Goal: Task Accomplishment & Management: Manage account settings

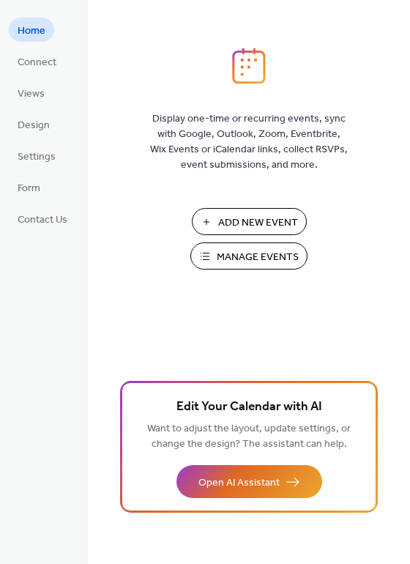
click at [240, 259] on span "Manage Events" at bounding box center [258, 257] width 82 height 15
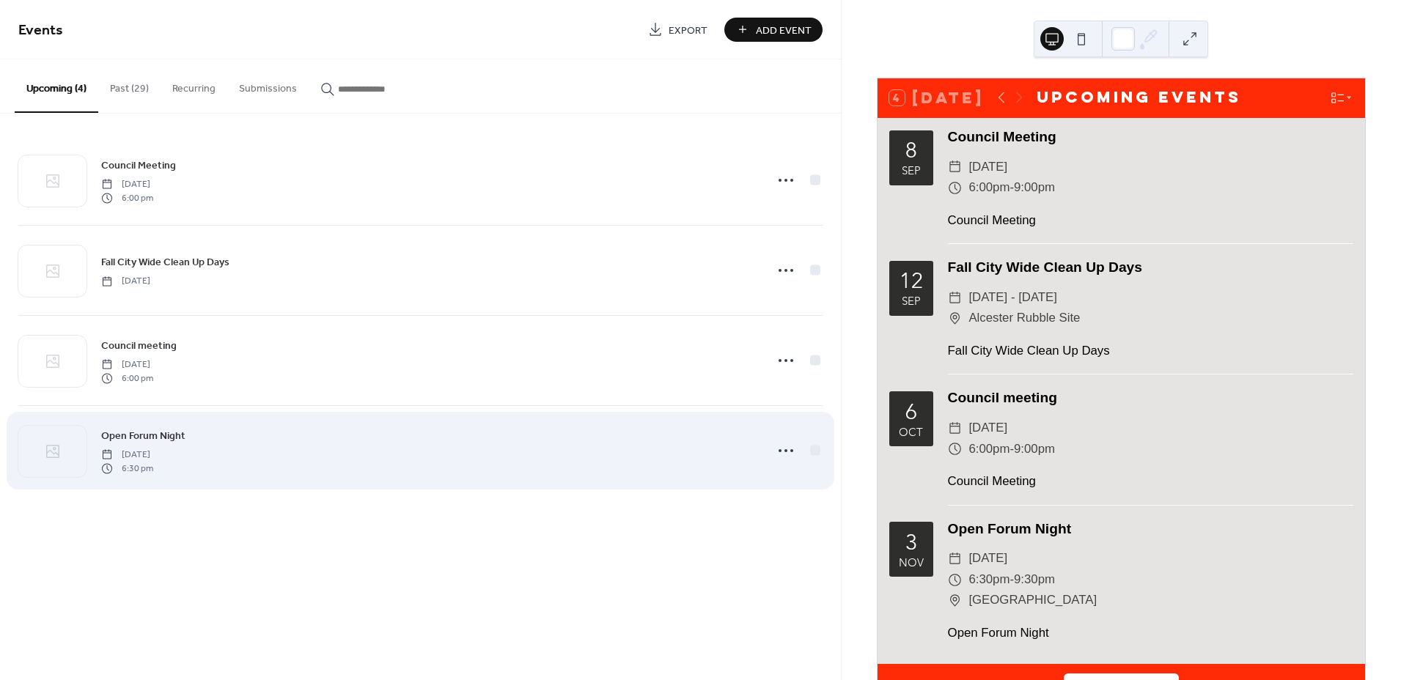
click at [153, 465] on span "6:30 pm" at bounding box center [127, 468] width 52 height 13
click at [781, 453] on icon at bounding box center [785, 450] width 23 height 23
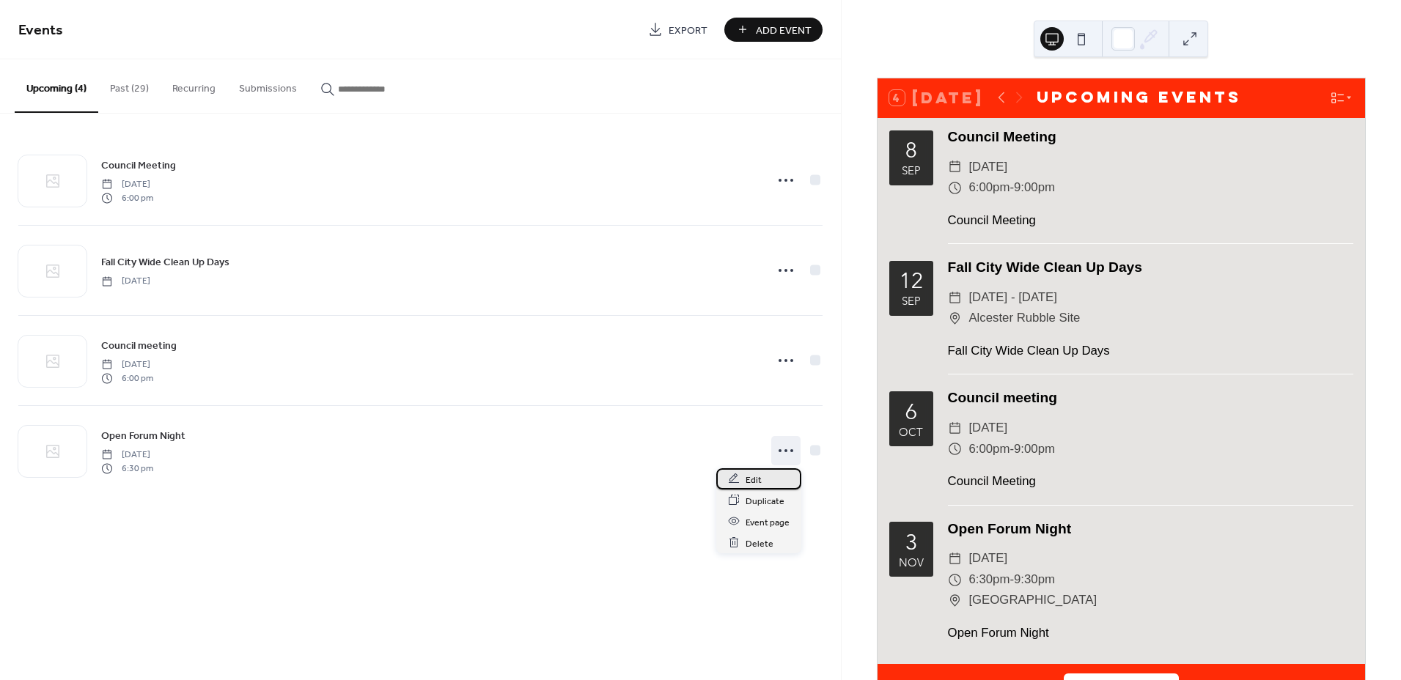
click at [753, 475] on span "Edit" at bounding box center [753, 479] width 16 height 15
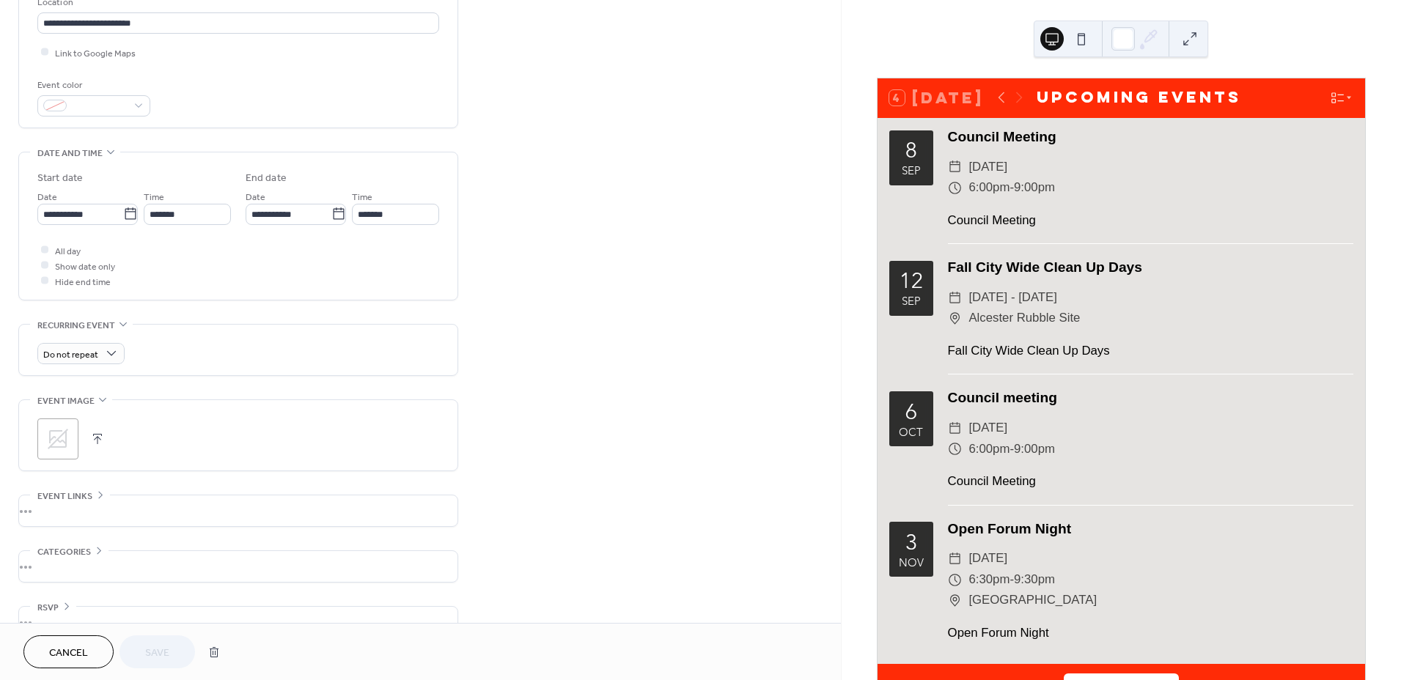
scroll to position [355, 0]
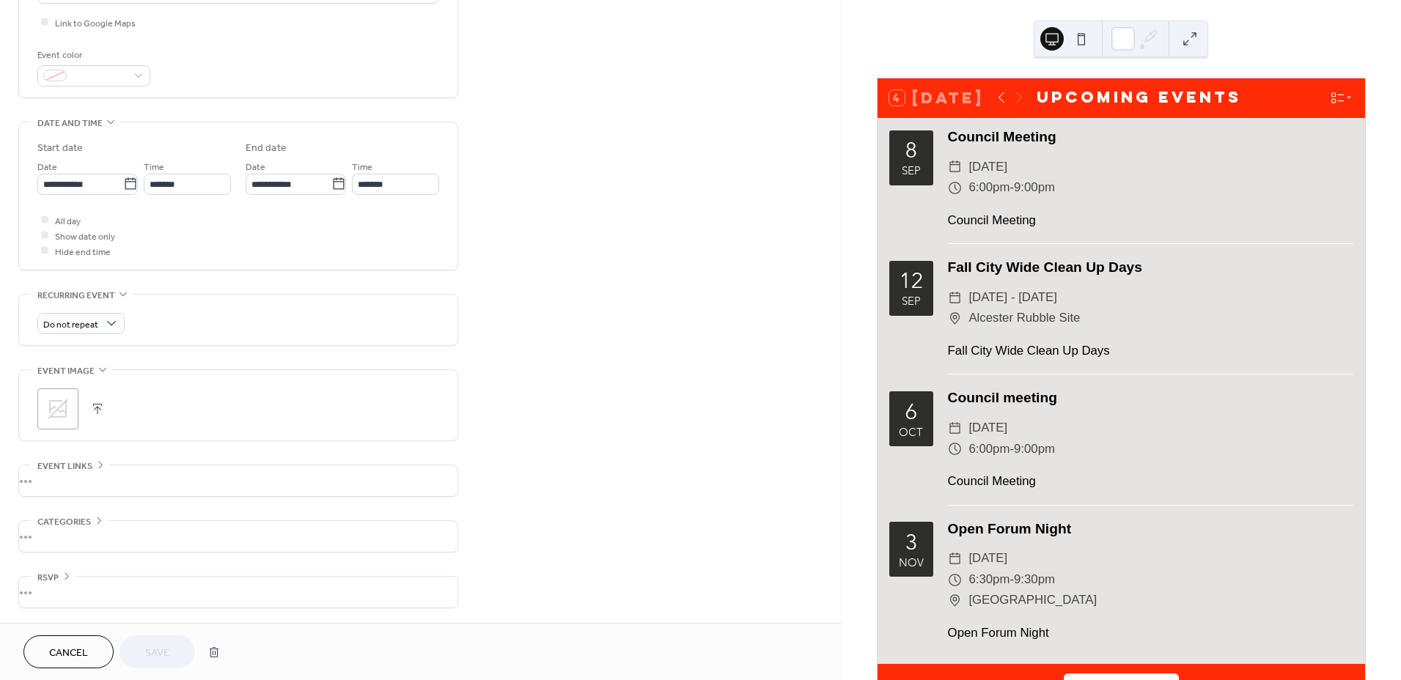
click at [66, 468] on div "•••" at bounding box center [238, 480] width 438 height 31
click at [66, 468] on span "Event links" at bounding box center [64, 466] width 55 height 15
click at [52, 405] on icon at bounding box center [57, 408] width 23 height 23
click at [142, 654] on button "Save" at bounding box center [156, 651] width 75 height 33
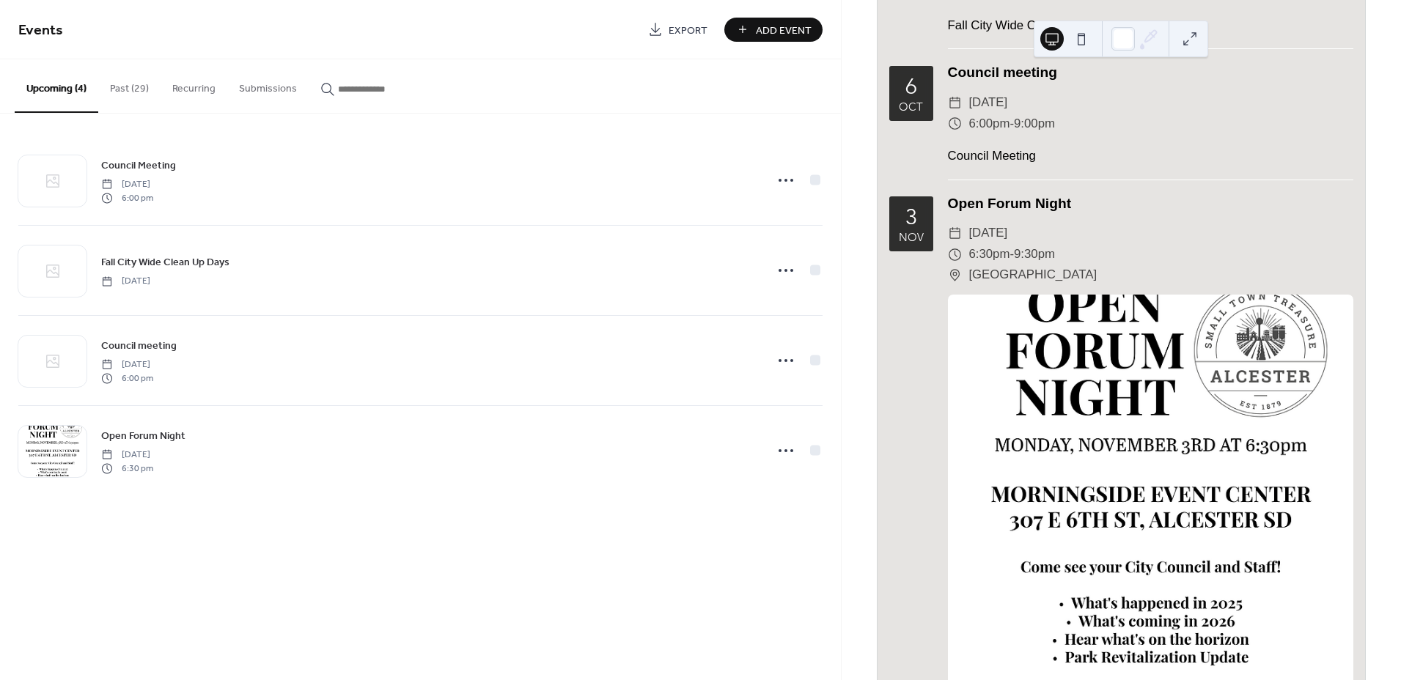
scroll to position [464, 0]
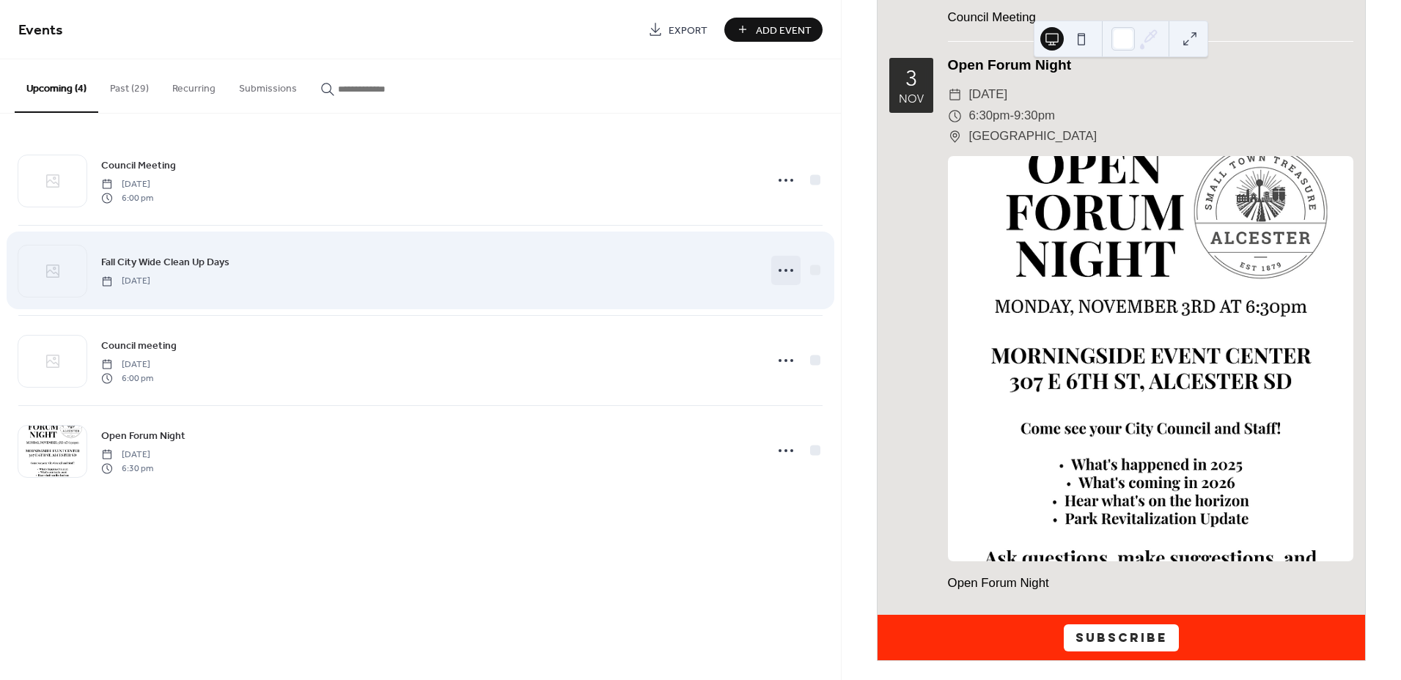
click at [786, 265] on icon at bounding box center [785, 270] width 23 height 23
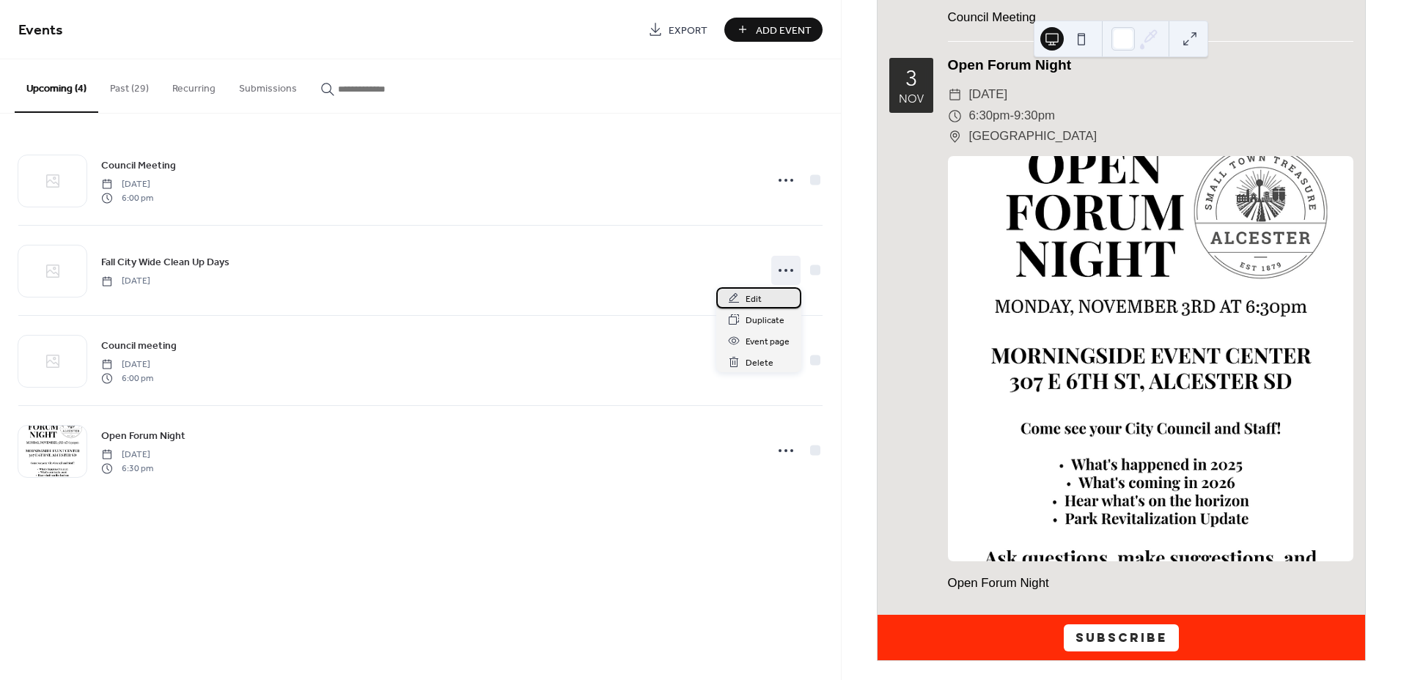
click at [751, 295] on span "Edit" at bounding box center [753, 299] width 16 height 15
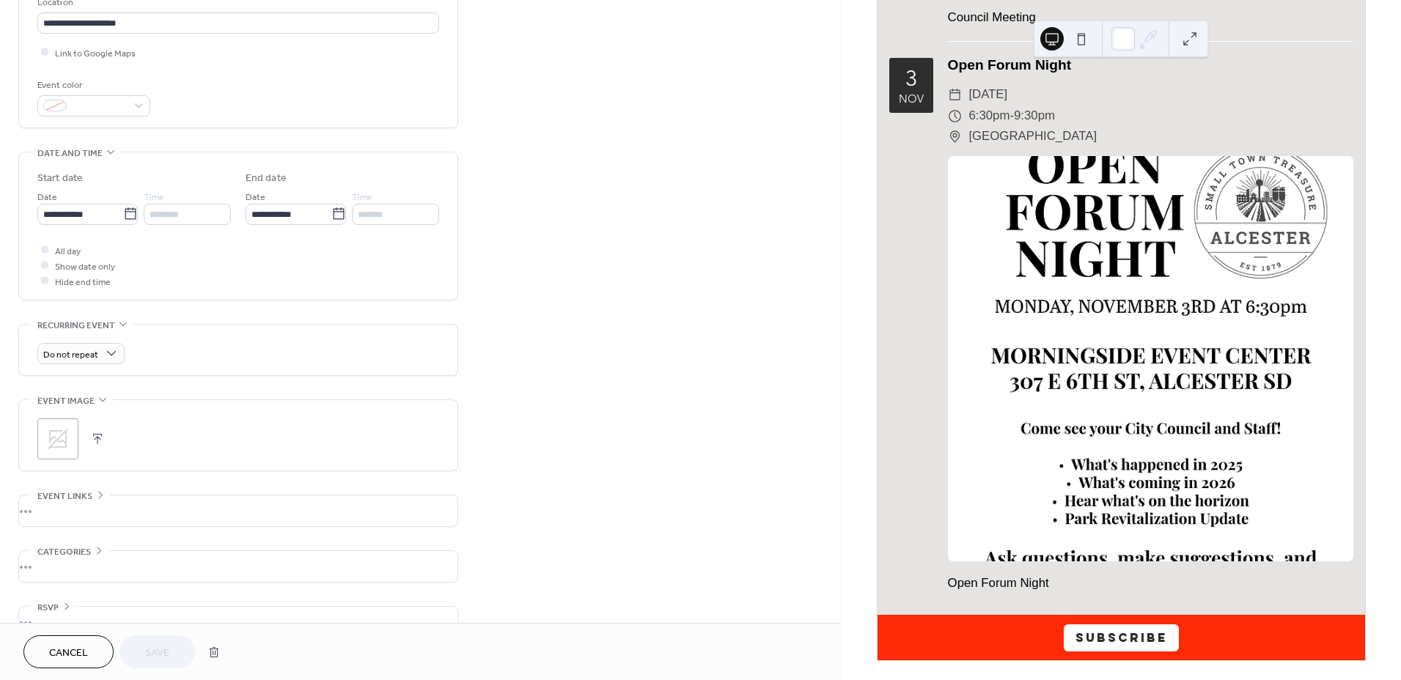
scroll to position [355, 0]
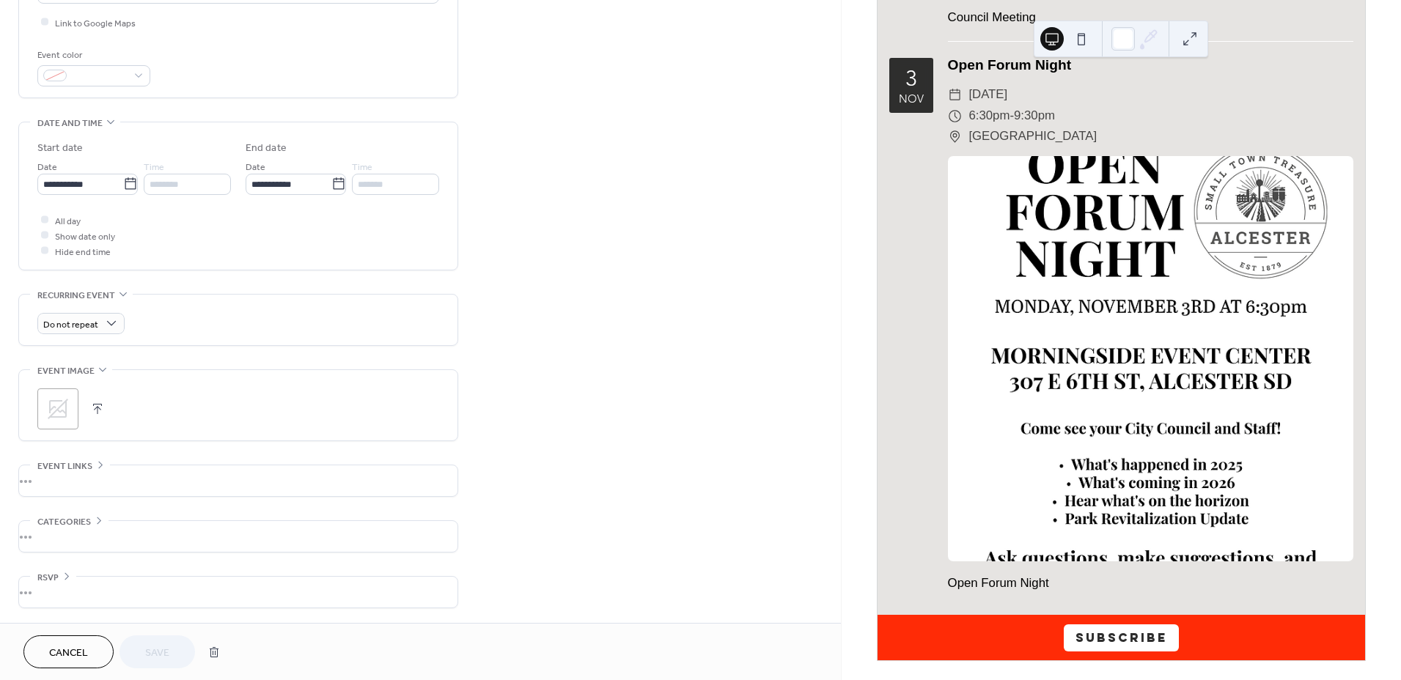
click at [61, 405] on icon at bounding box center [58, 409] width 21 height 21
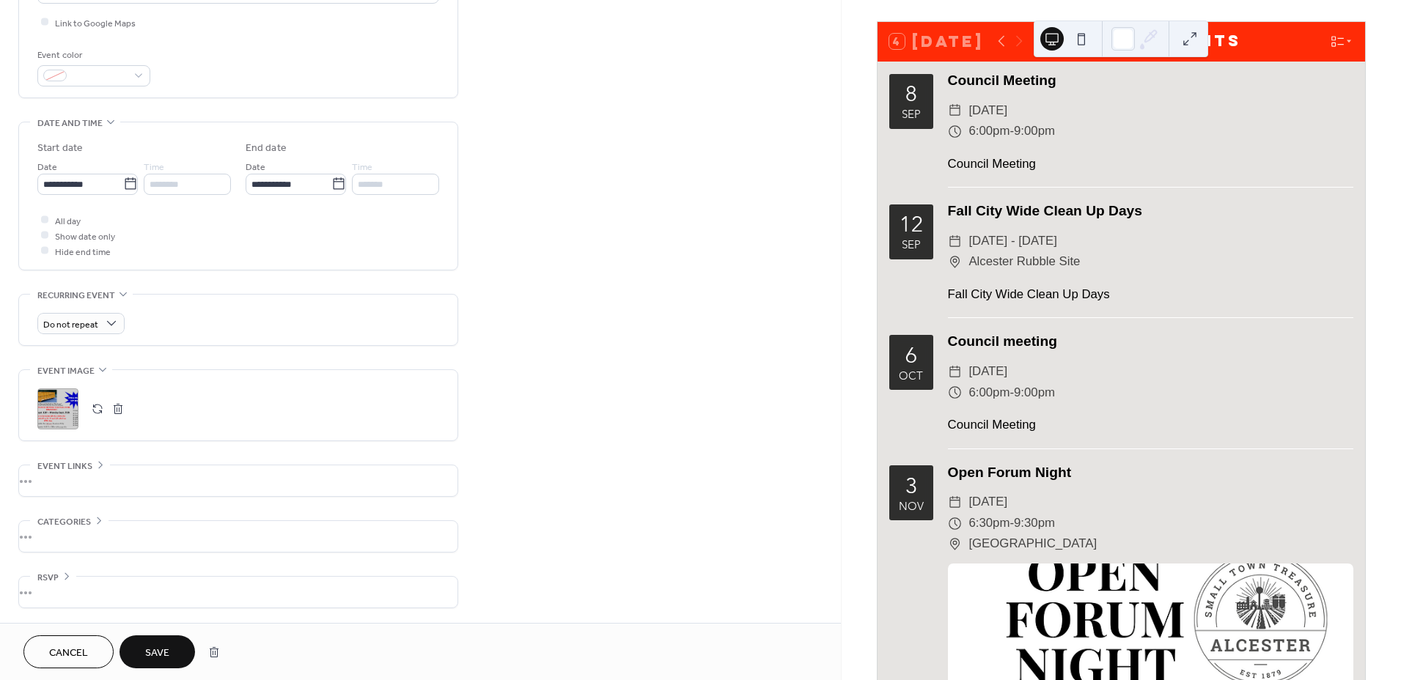
scroll to position [0, 0]
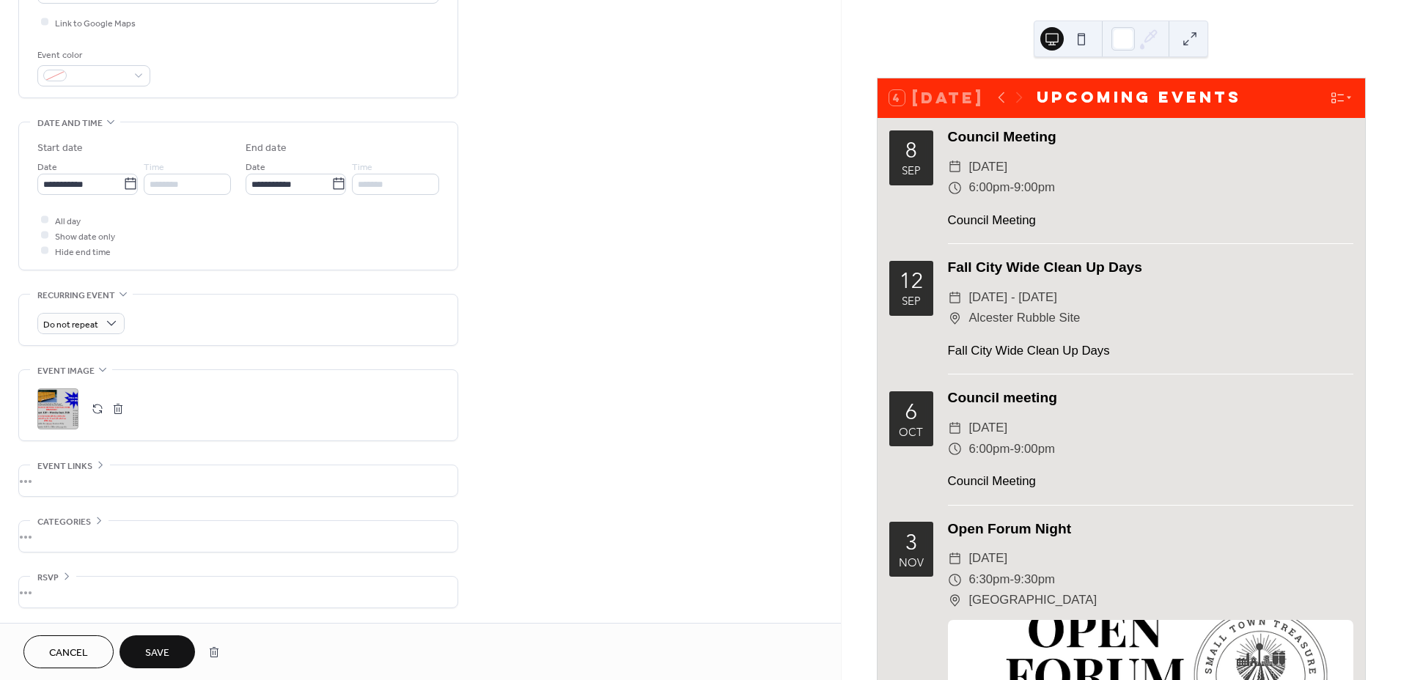
click at [155, 657] on span "Save" at bounding box center [157, 653] width 24 height 15
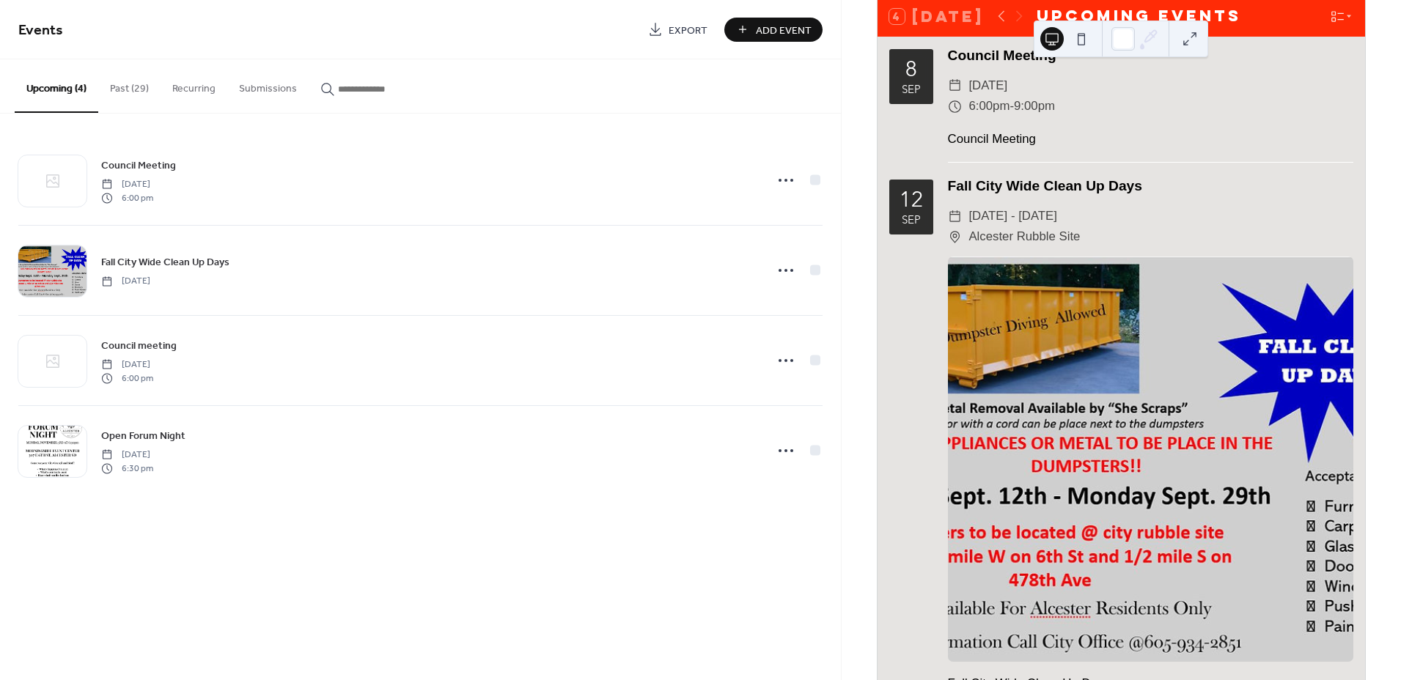
scroll to position [244, 0]
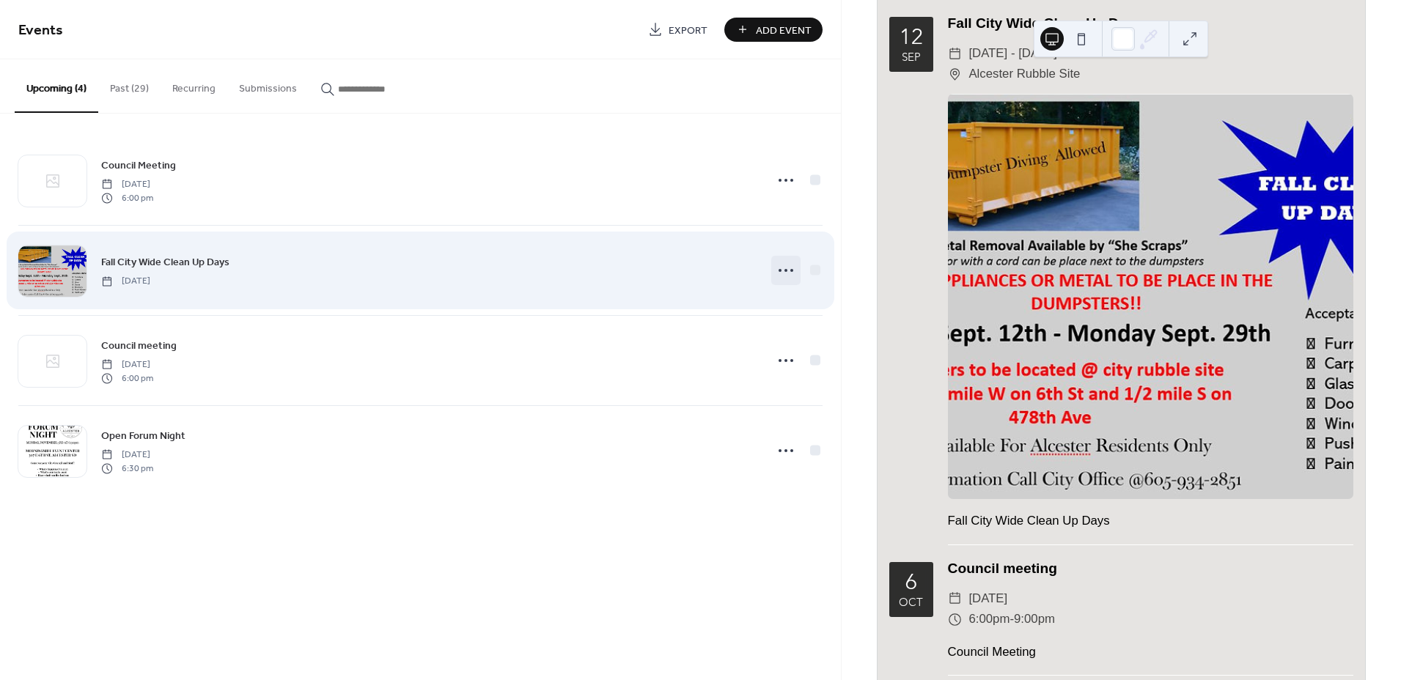
click at [775, 272] on icon at bounding box center [785, 270] width 23 height 23
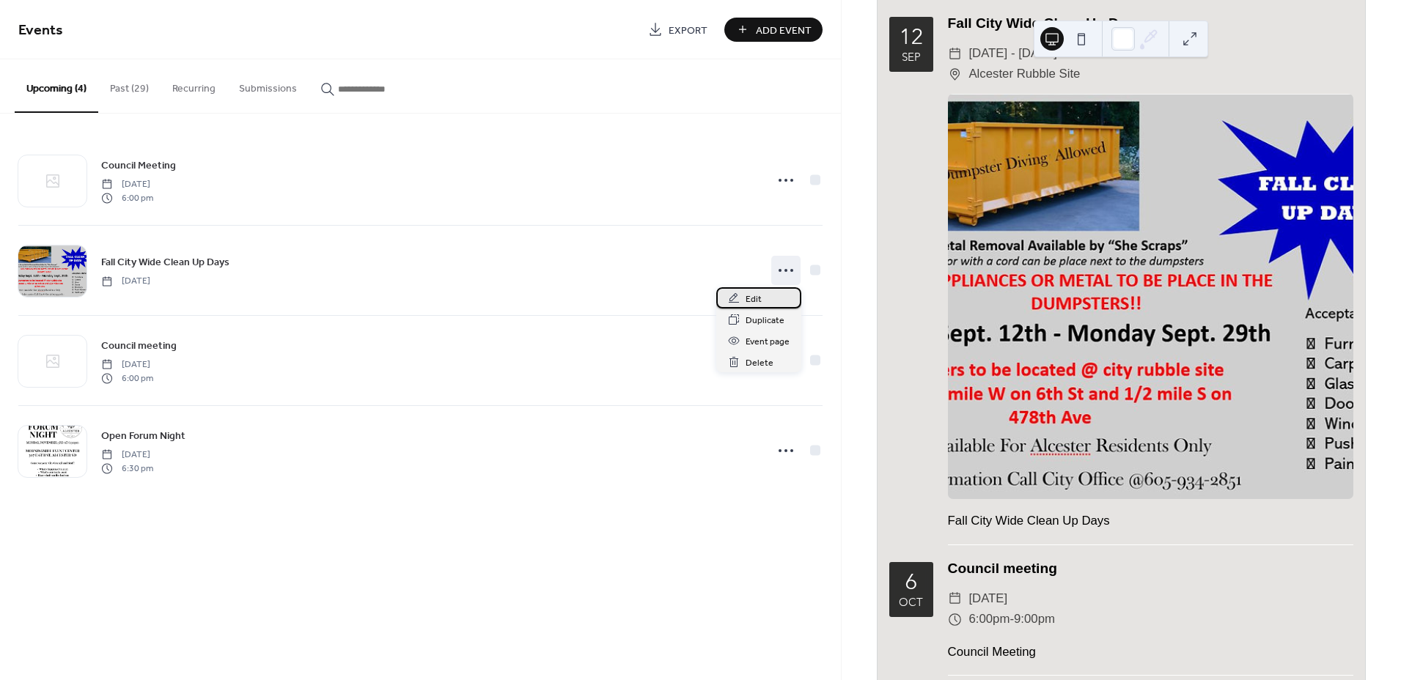
click at [757, 295] on span "Edit" at bounding box center [753, 299] width 16 height 15
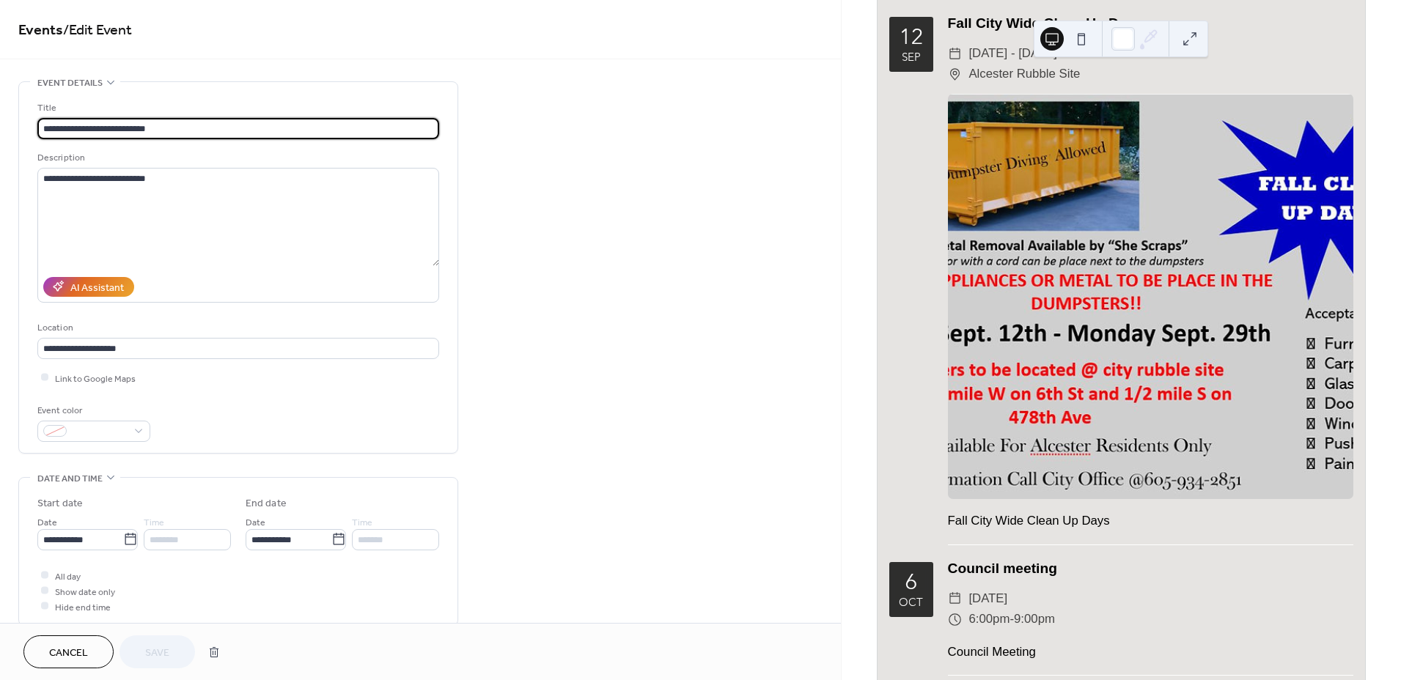
scroll to position [325, 0]
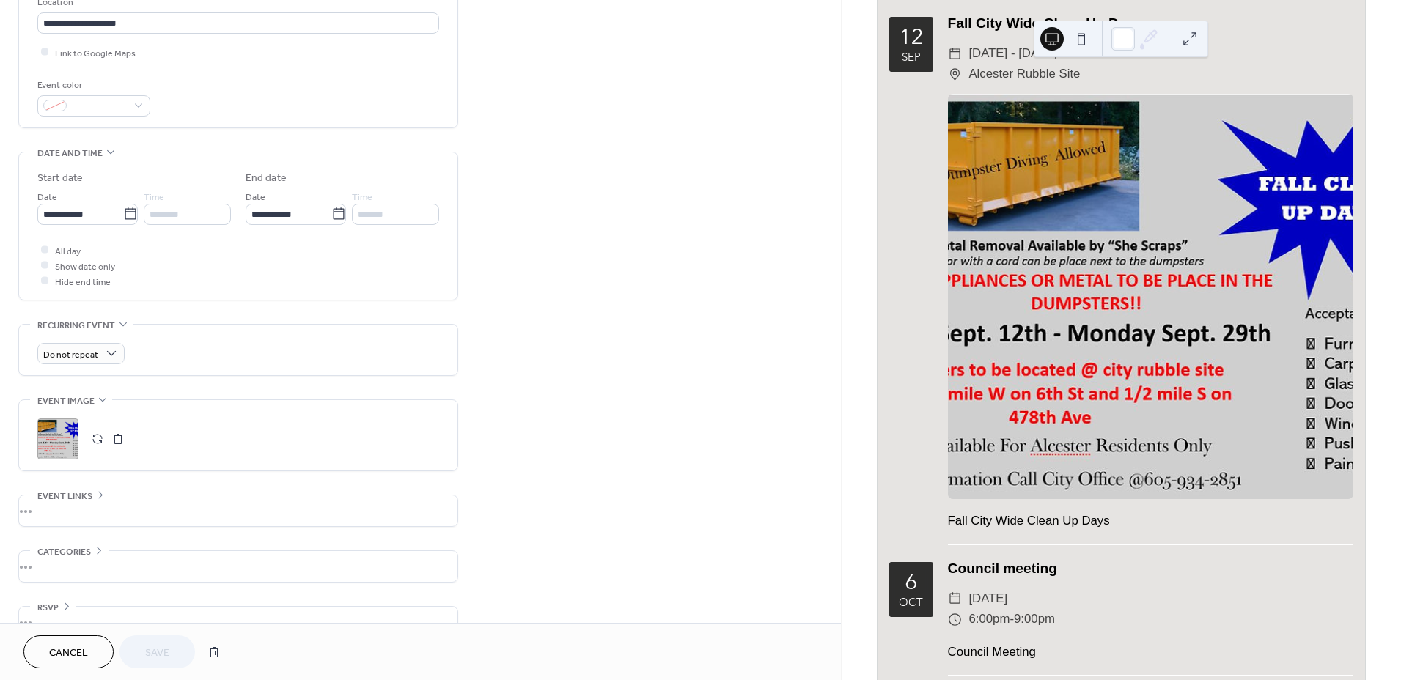
click at [118, 442] on button "button" at bounding box center [118, 439] width 21 height 21
click at [136, 660] on button "Save" at bounding box center [156, 651] width 75 height 33
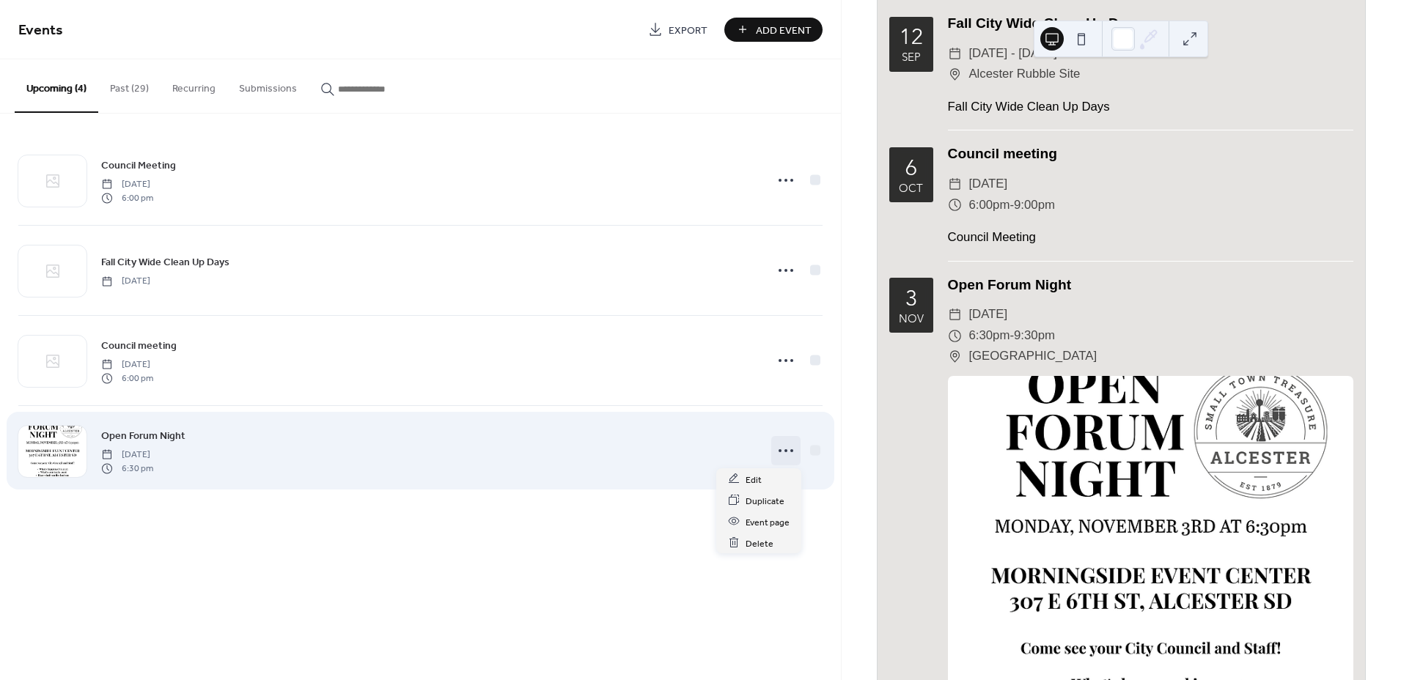
click at [783, 443] on icon at bounding box center [785, 450] width 23 height 23
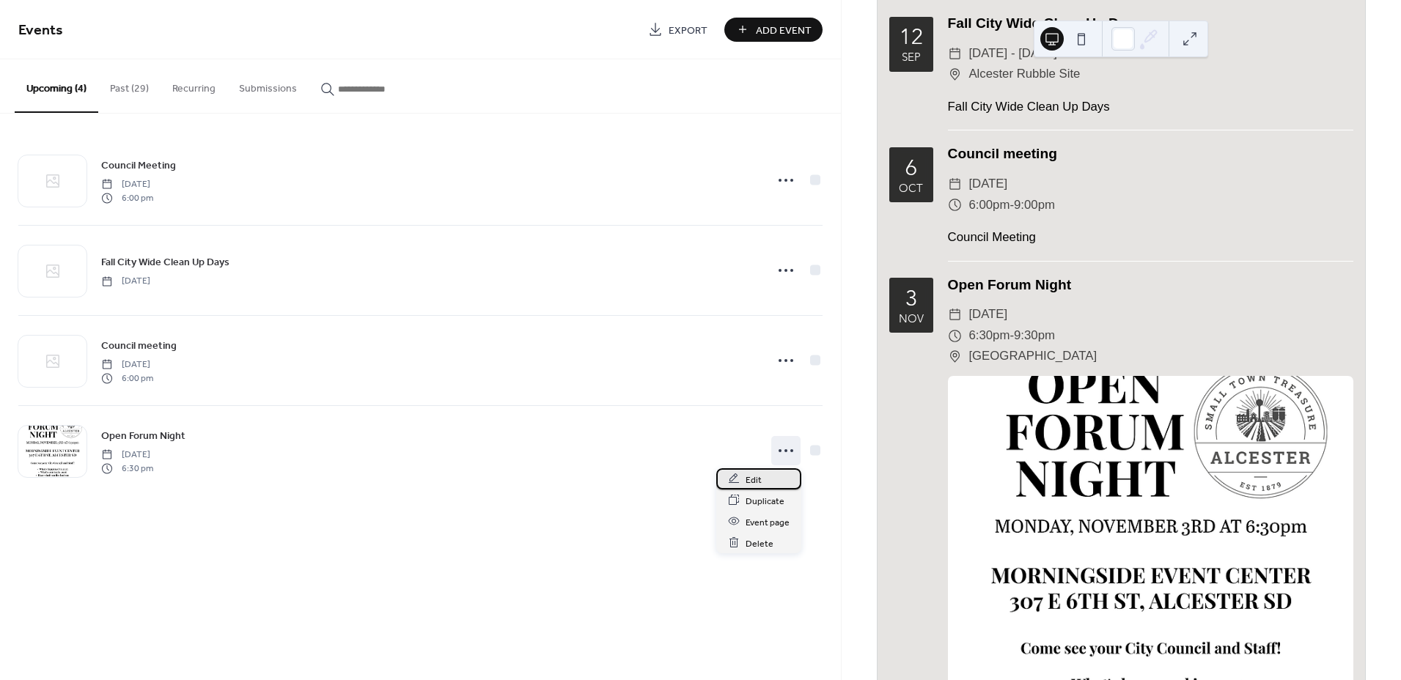
click at [742, 477] on div "Edit" at bounding box center [758, 478] width 85 height 21
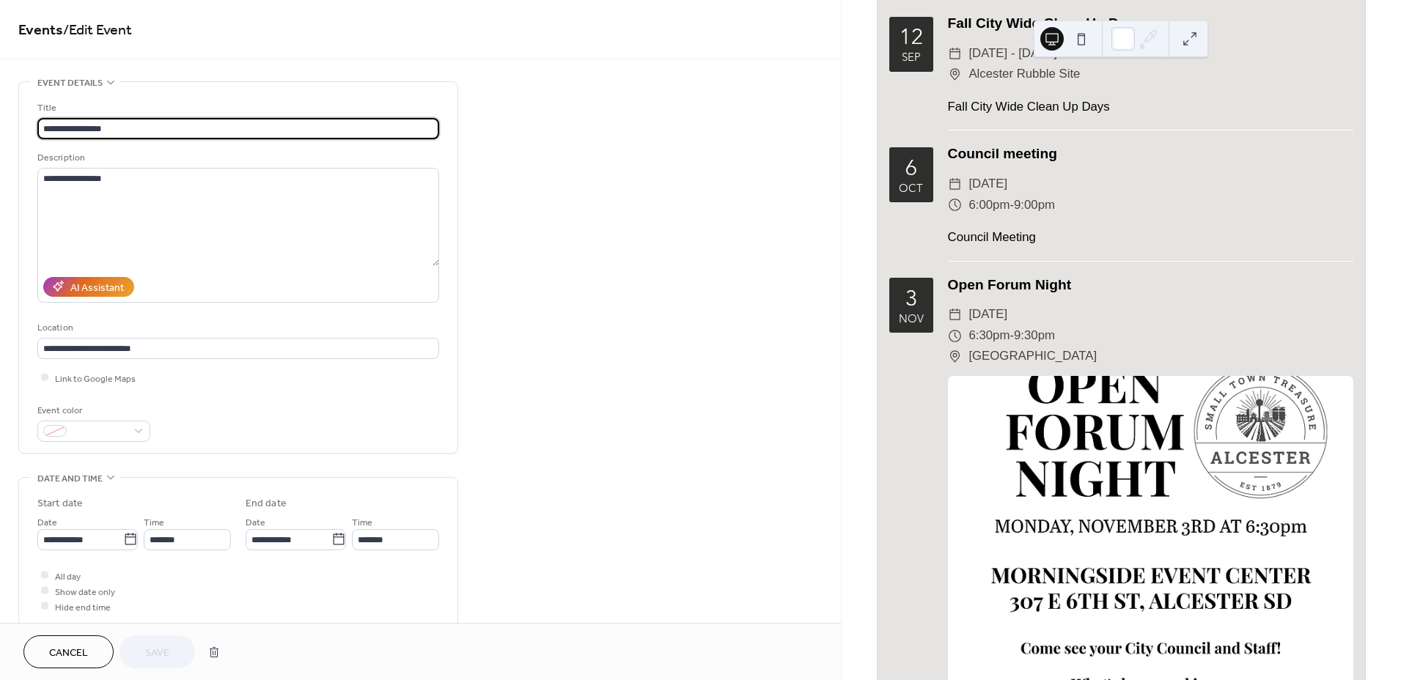
scroll to position [325, 0]
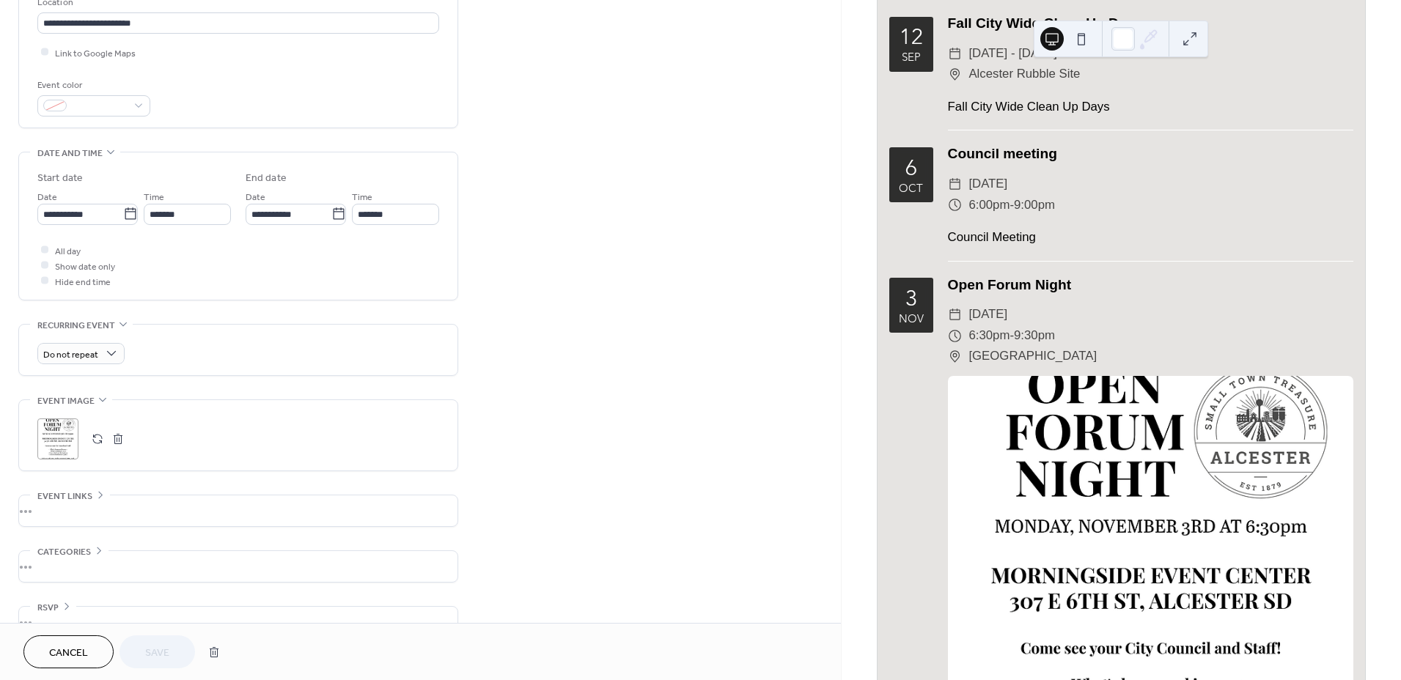
click at [114, 435] on button "button" at bounding box center [118, 439] width 21 height 21
click at [152, 654] on span "Save" at bounding box center [157, 653] width 24 height 15
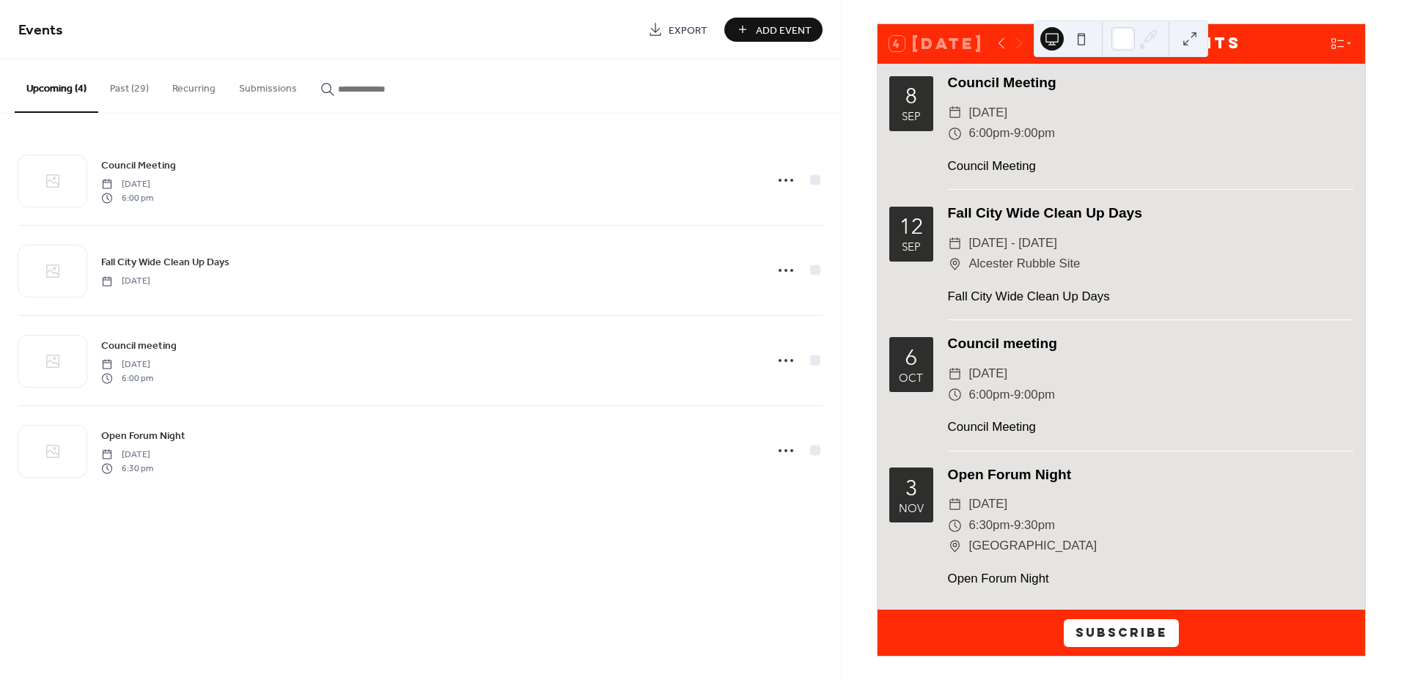
scroll to position [54, 0]
